Goal: Contribute content

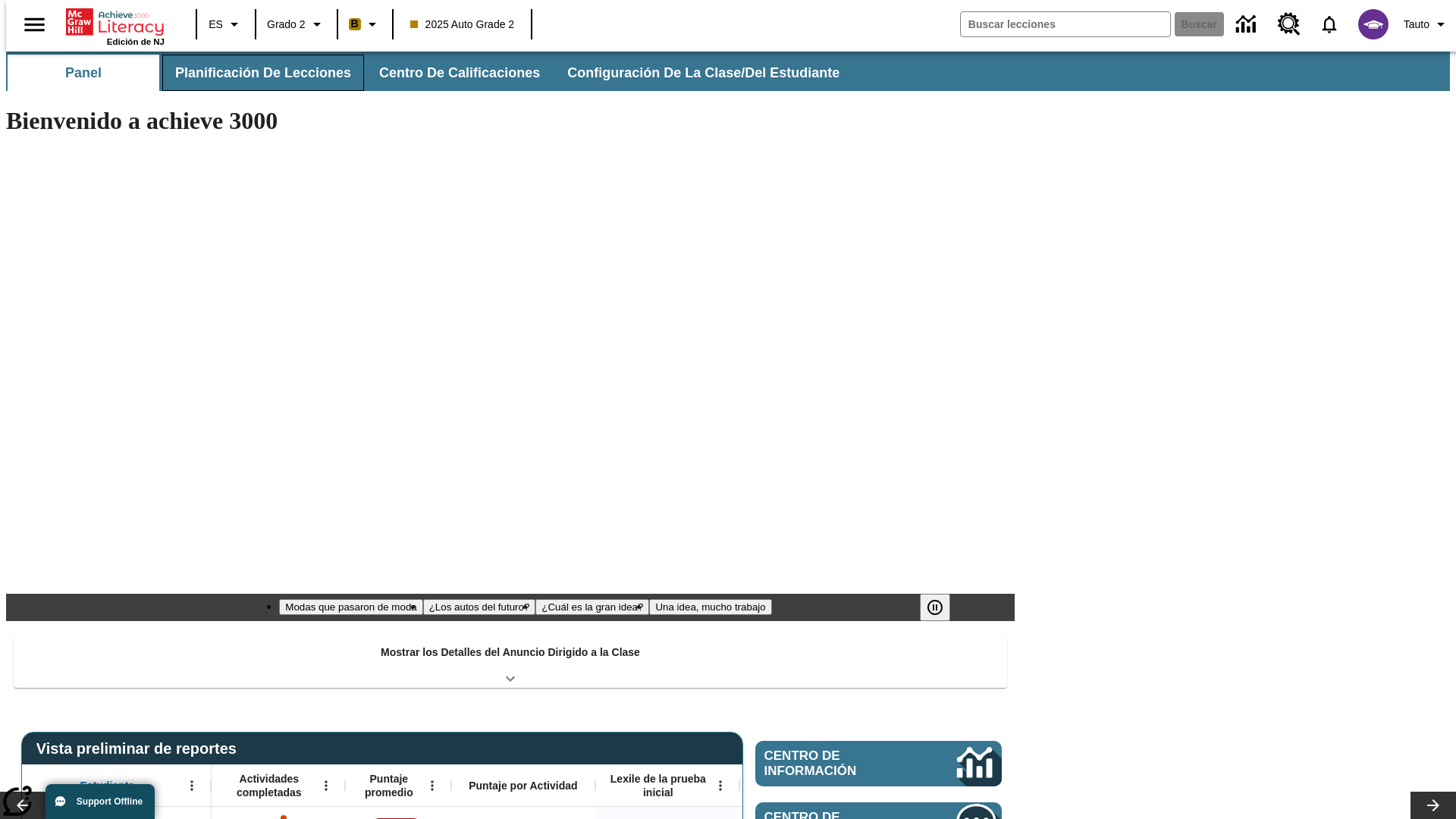
click at [254, 73] on span "Planificación de lecciones" at bounding box center [263, 73] width 176 height 17
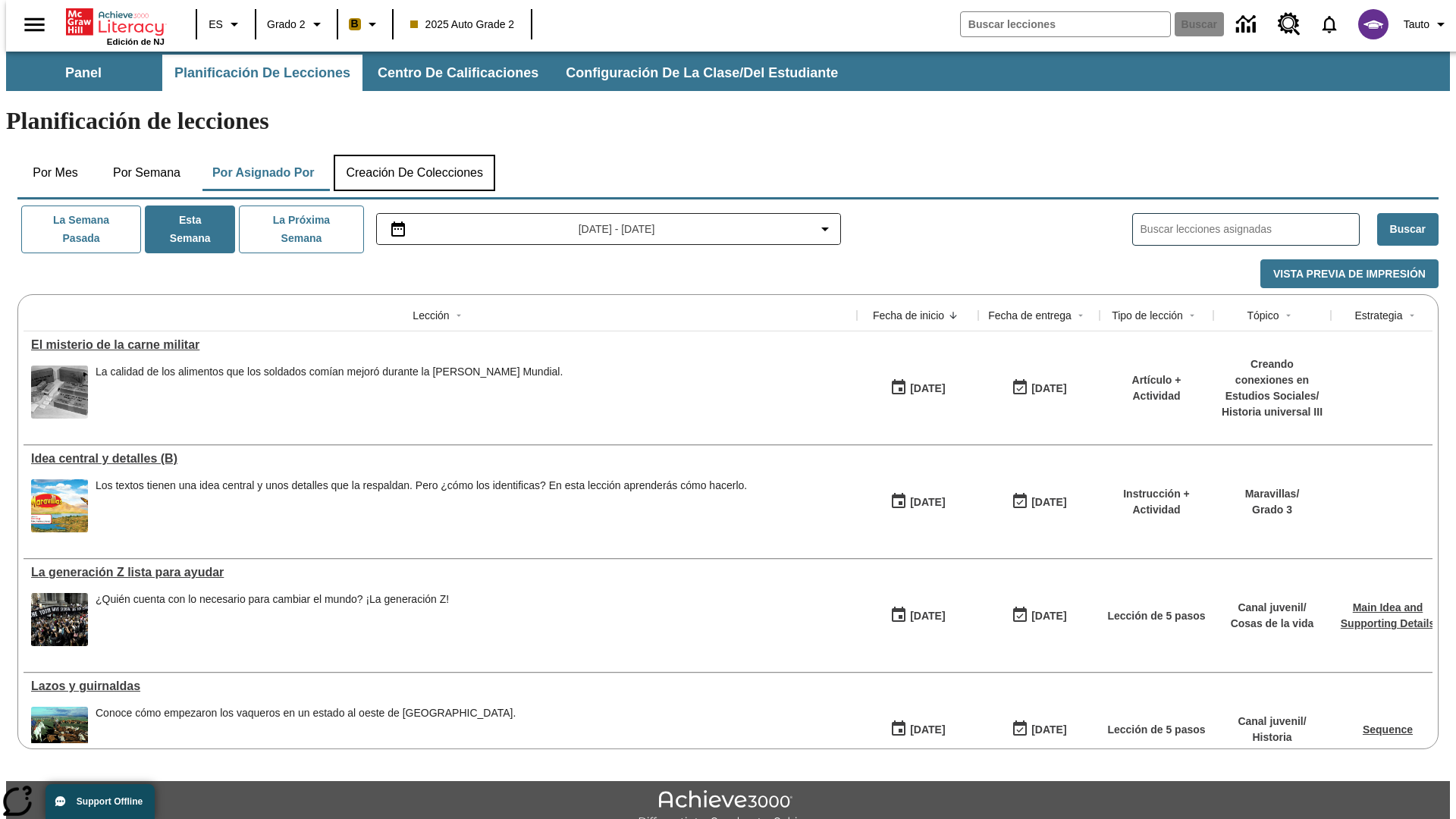
click at [414, 155] on button "Creación de colecciones" at bounding box center [414, 173] width 161 height 36
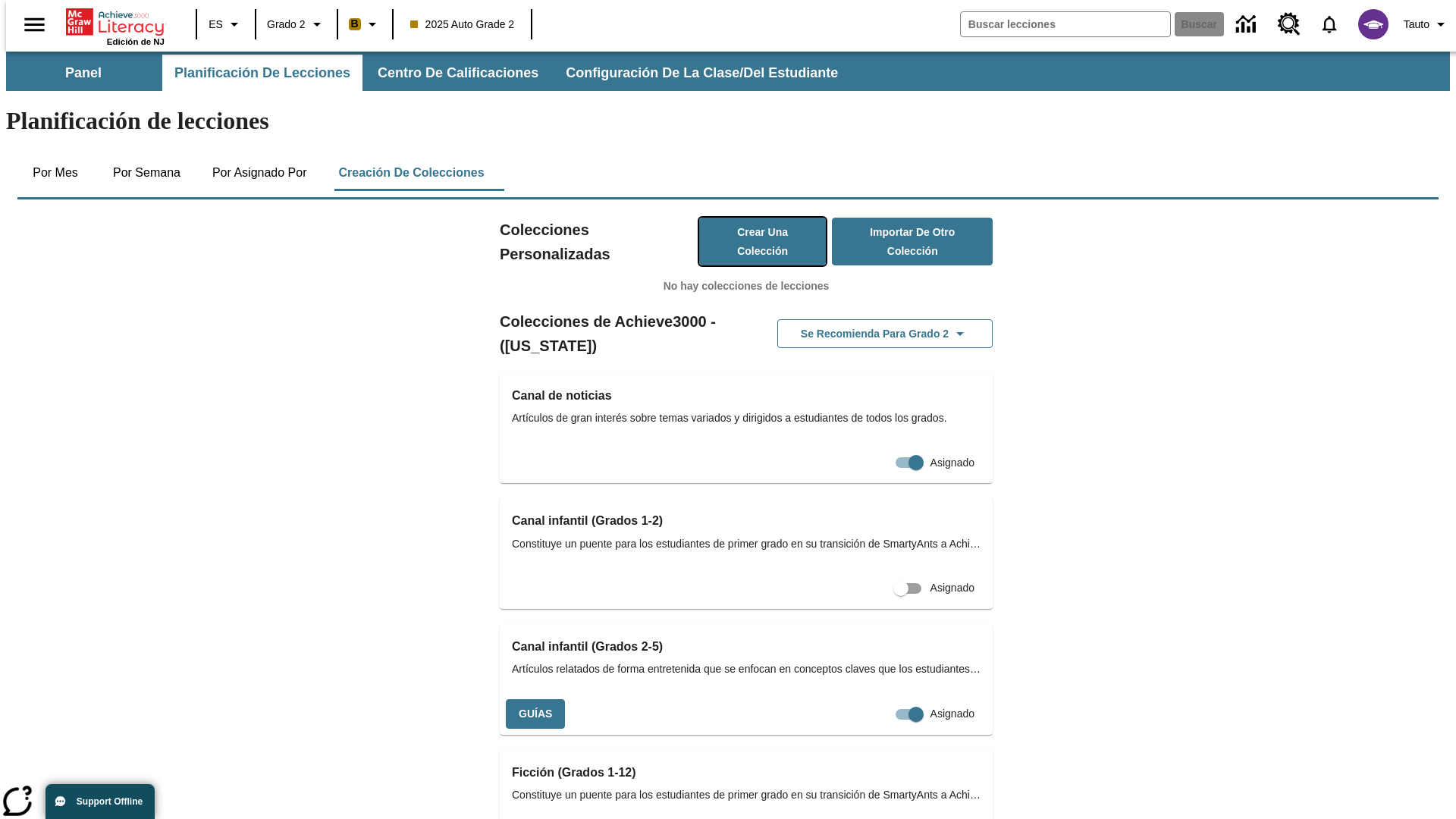
click at [747, 218] on button "Crear una colección" at bounding box center [763, 241] width 128 height 47
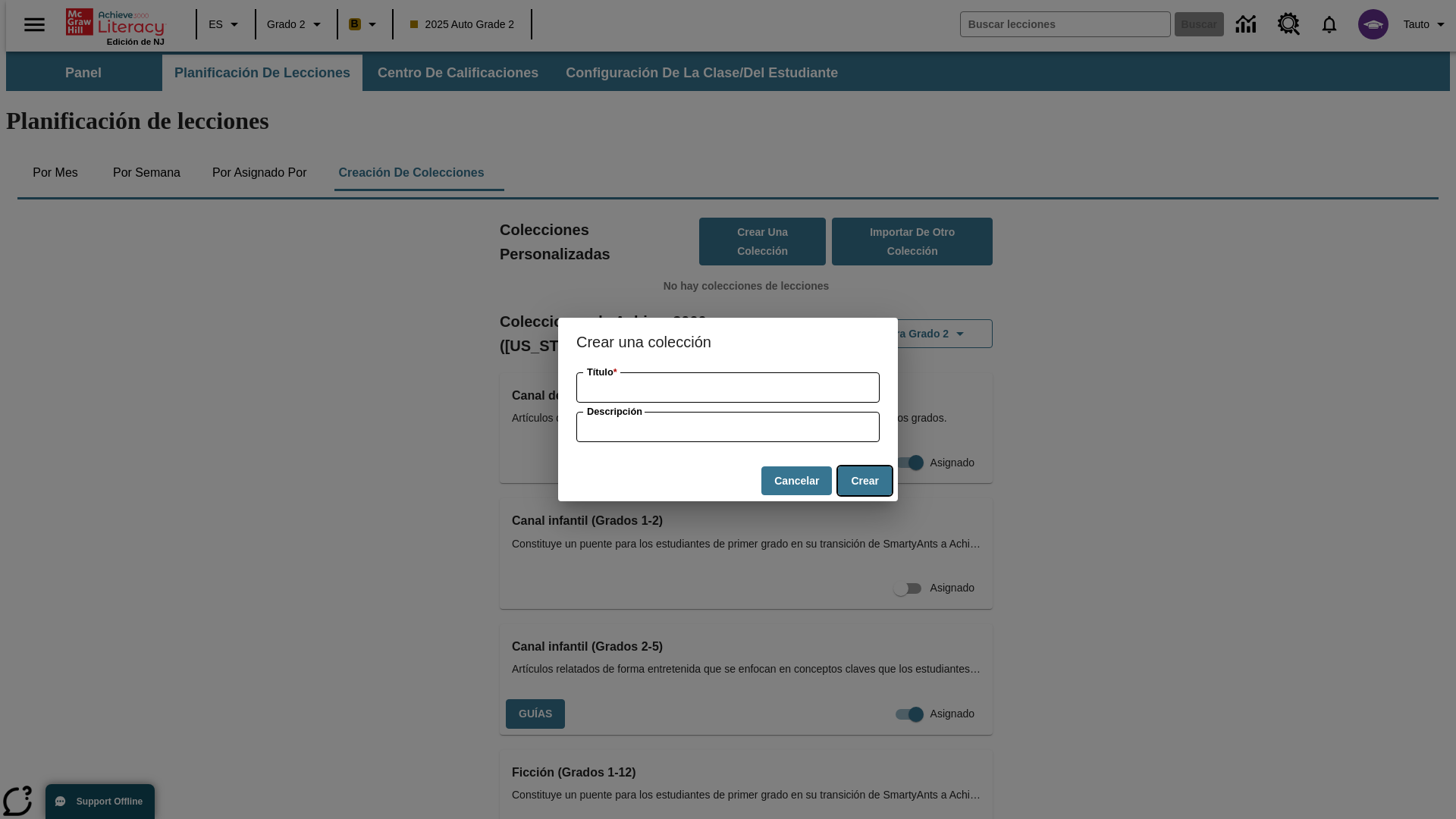
click at [865, 481] on button "Crear" at bounding box center [865, 481] width 54 height 29
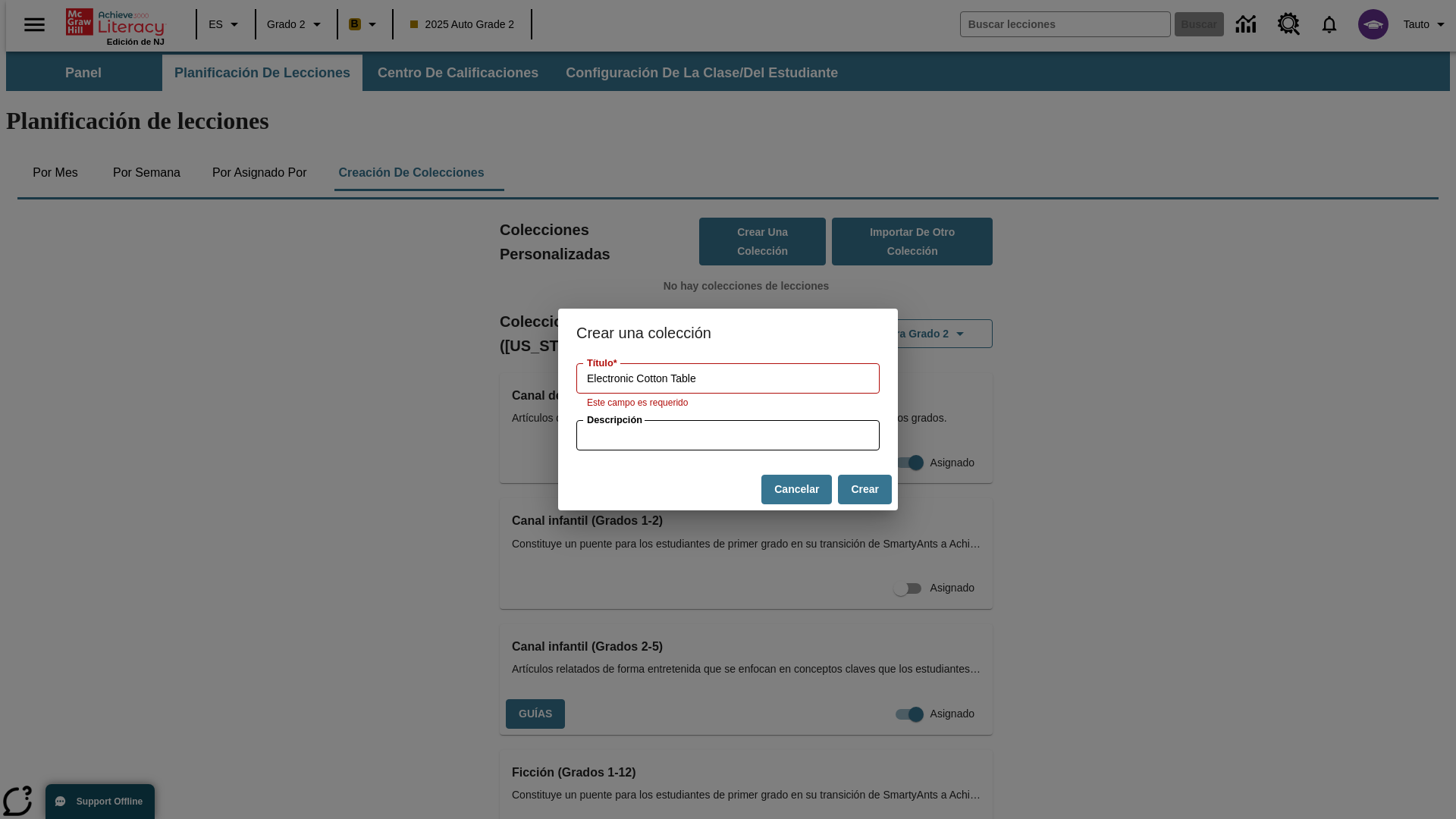
type input "Electronic Cotton Table"
type input "some collection description"
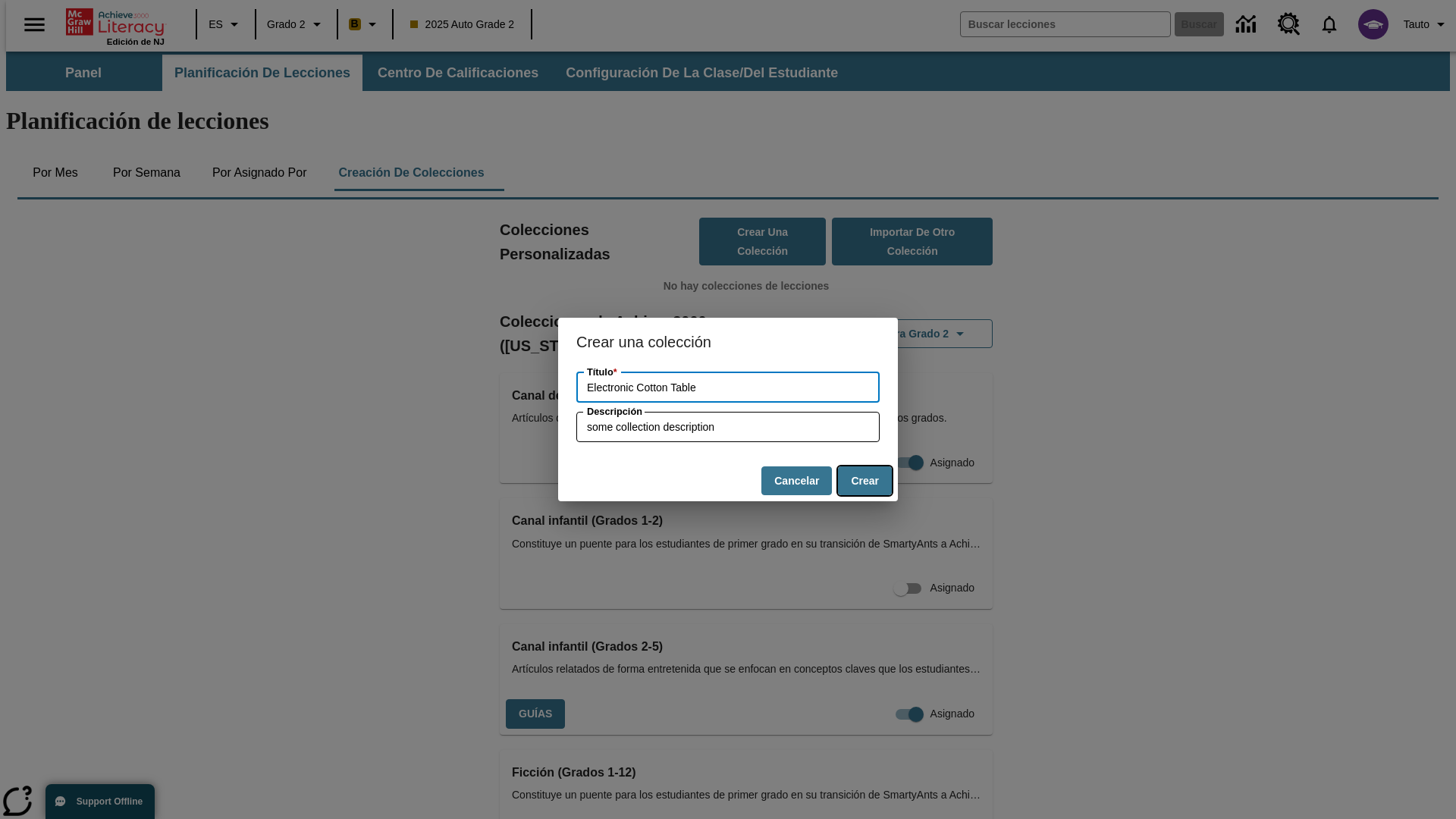
click at [865, 481] on button "Crear" at bounding box center [865, 481] width 54 height 29
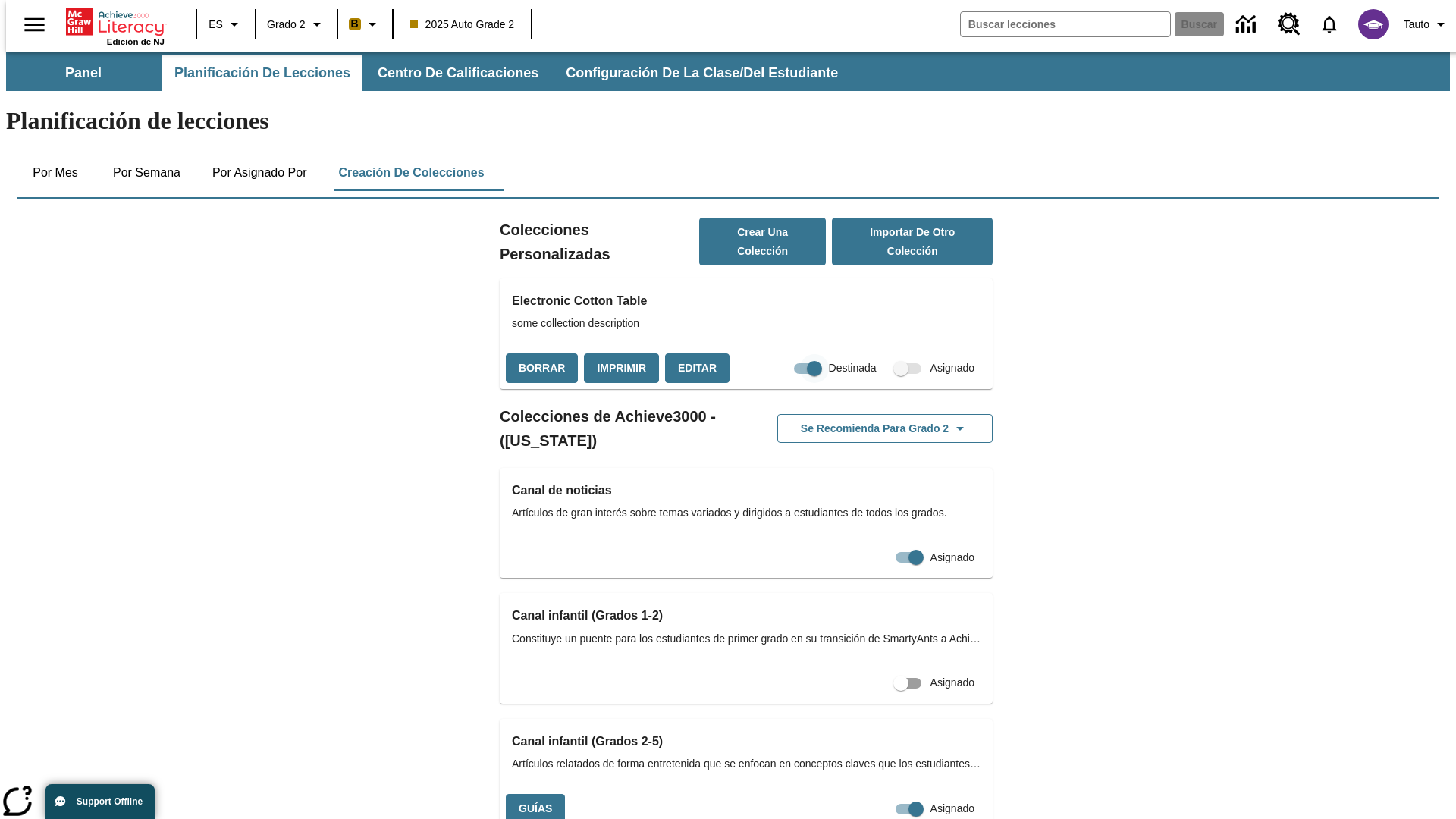
click at [784, 354] on input "Destinada" at bounding box center [815, 368] width 87 height 29
